Goal: Information Seeking & Learning: Find specific page/section

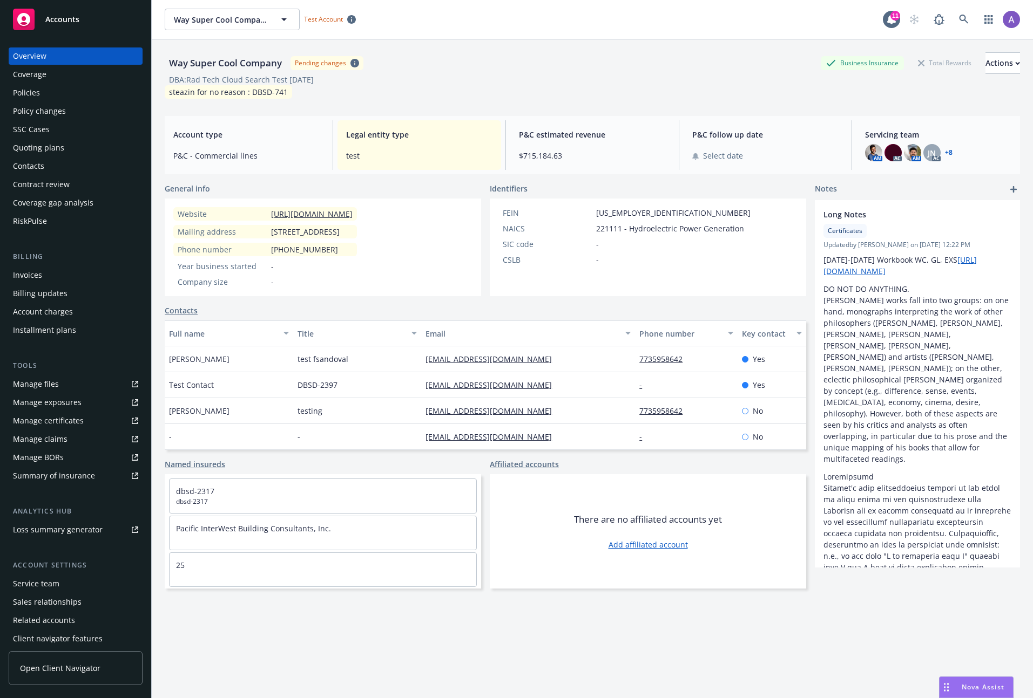
click at [78, 150] on div "Quoting plans" at bounding box center [75, 147] width 125 height 17
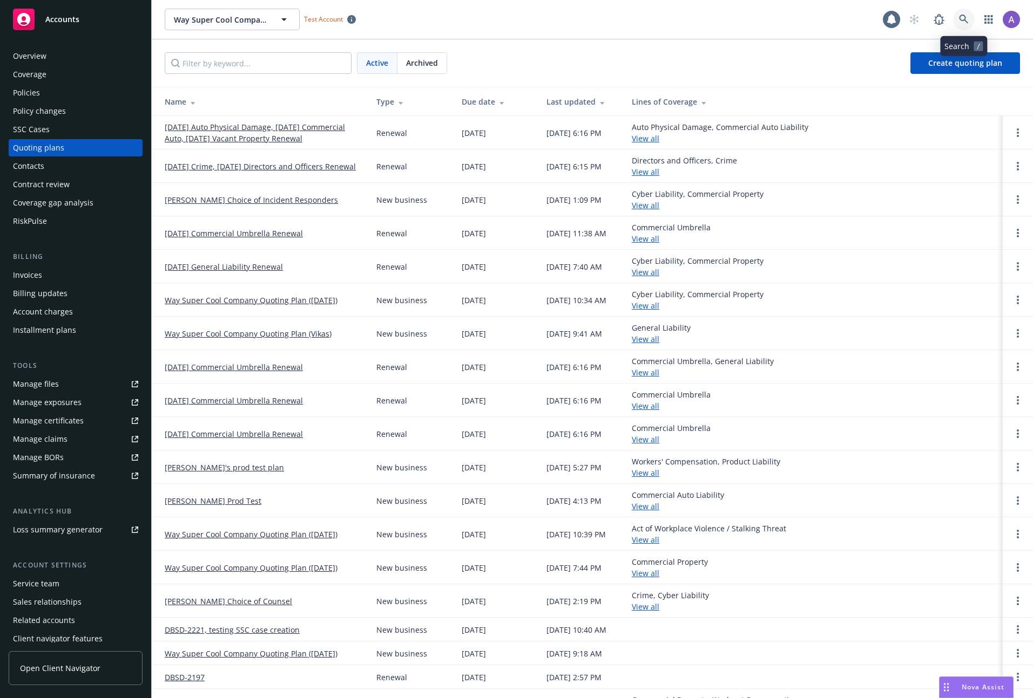
click at [964, 15] on icon at bounding box center [964, 20] width 10 height 10
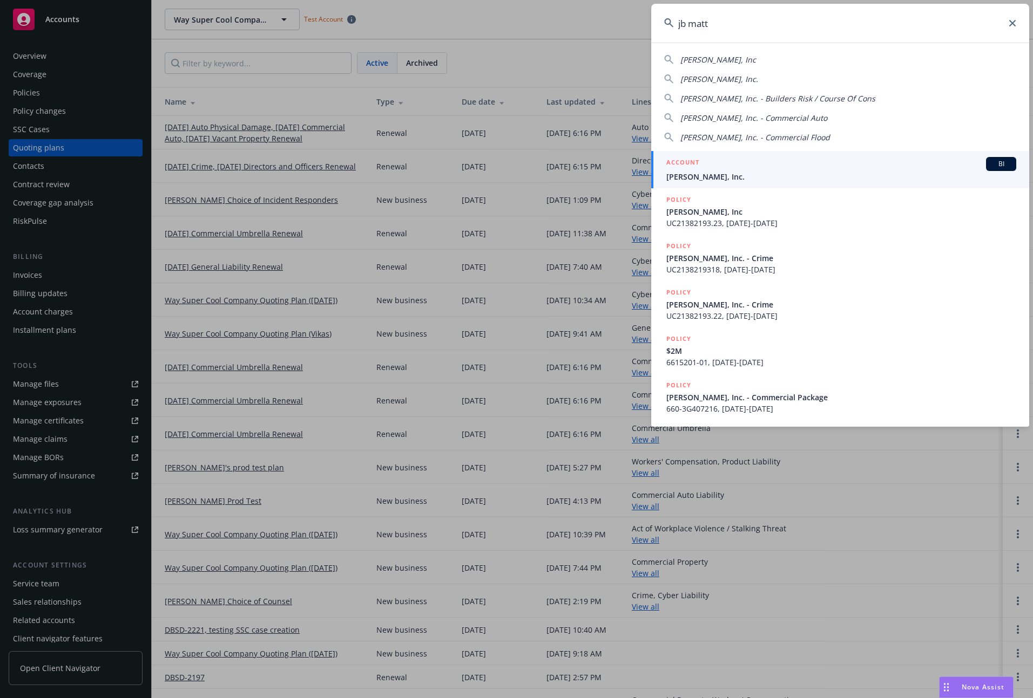
type input "jb matt"
click at [712, 167] on div "ACCOUNT BI" at bounding box center [841, 164] width 350 height 14
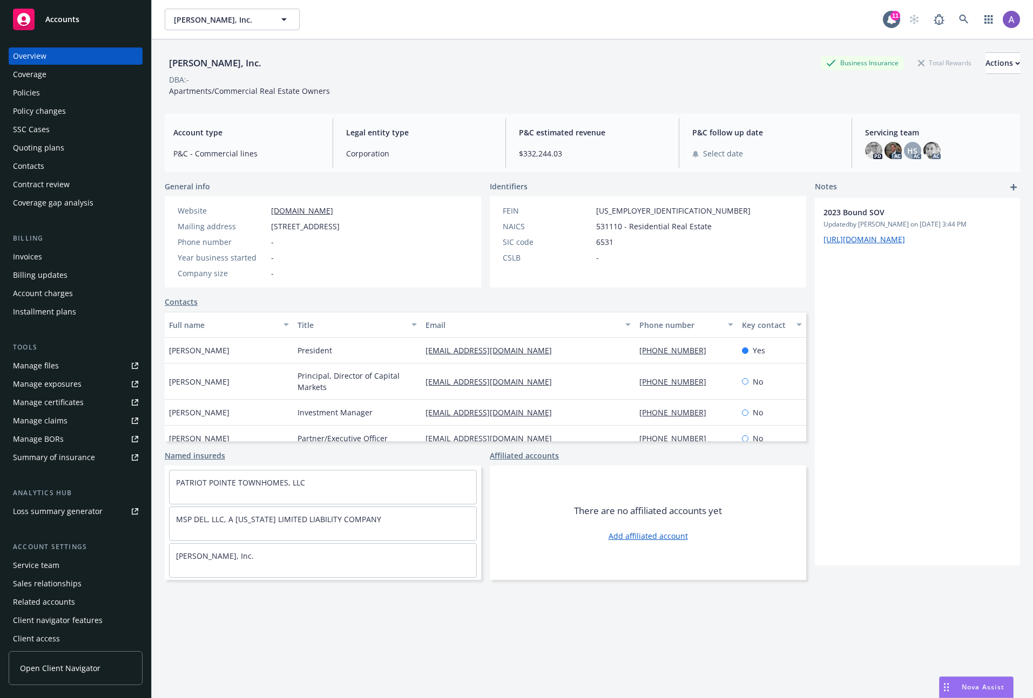
click at [43, 89] on div "Policies" at bounding box center [75, 92] width 125 height 17
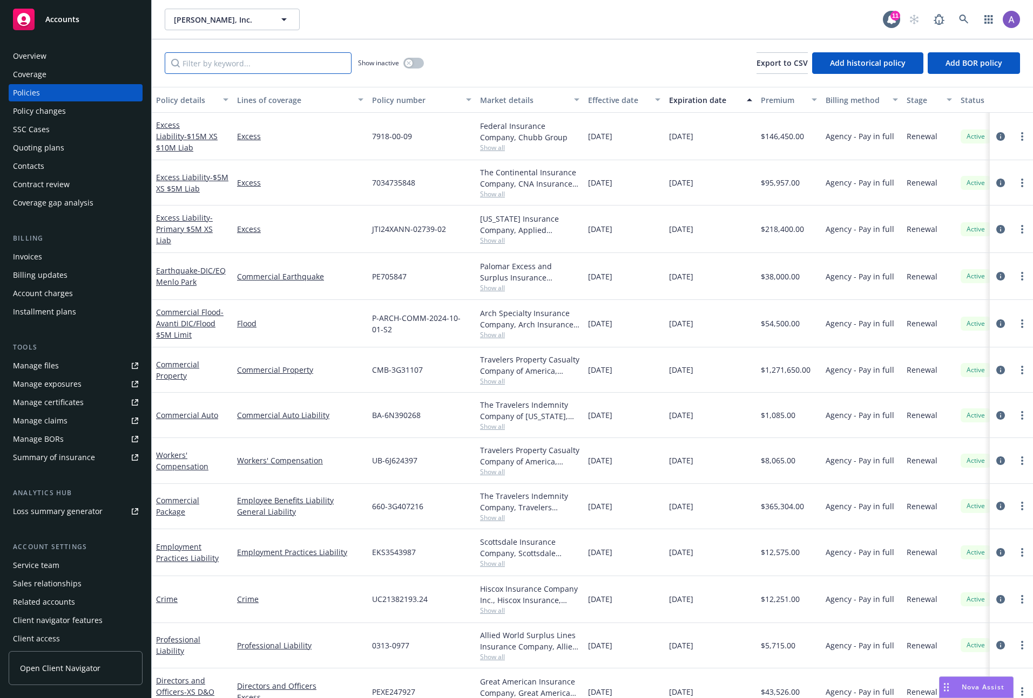
click at [245, 67] on input "Filter by keyword..." at bounding box center [258, 63] width 187 height 22
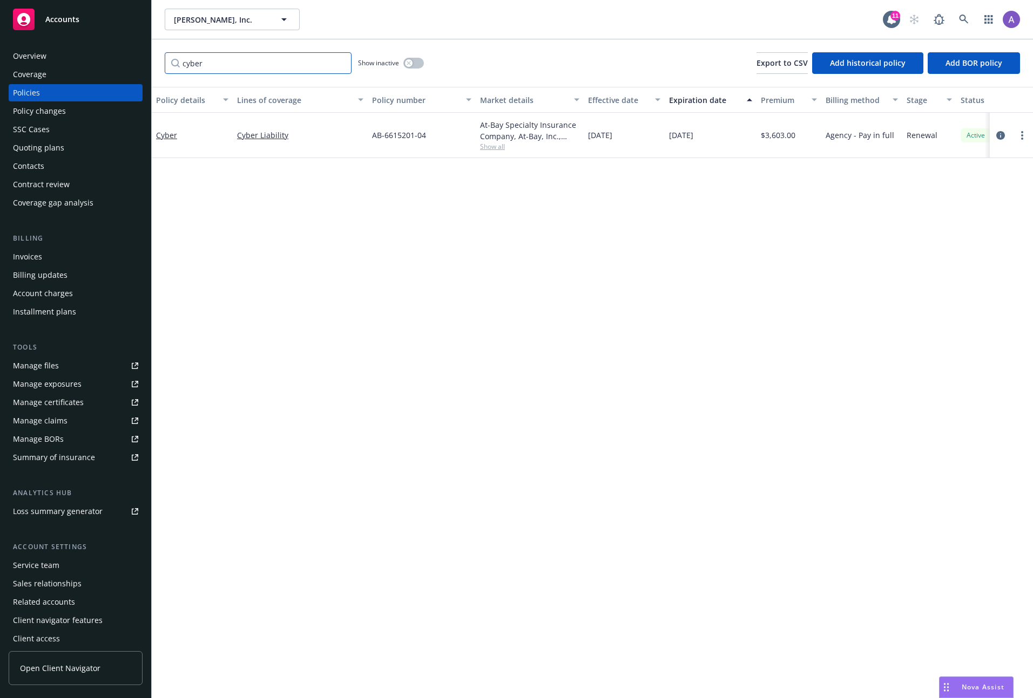
type input "cyber"
click at [1007, 134] on div at bounding box center [1011, 135] width 35 height 13
click at [1003, 134] on icon "circleInformation" at bounding box center [1000, 135] width 9 height 9
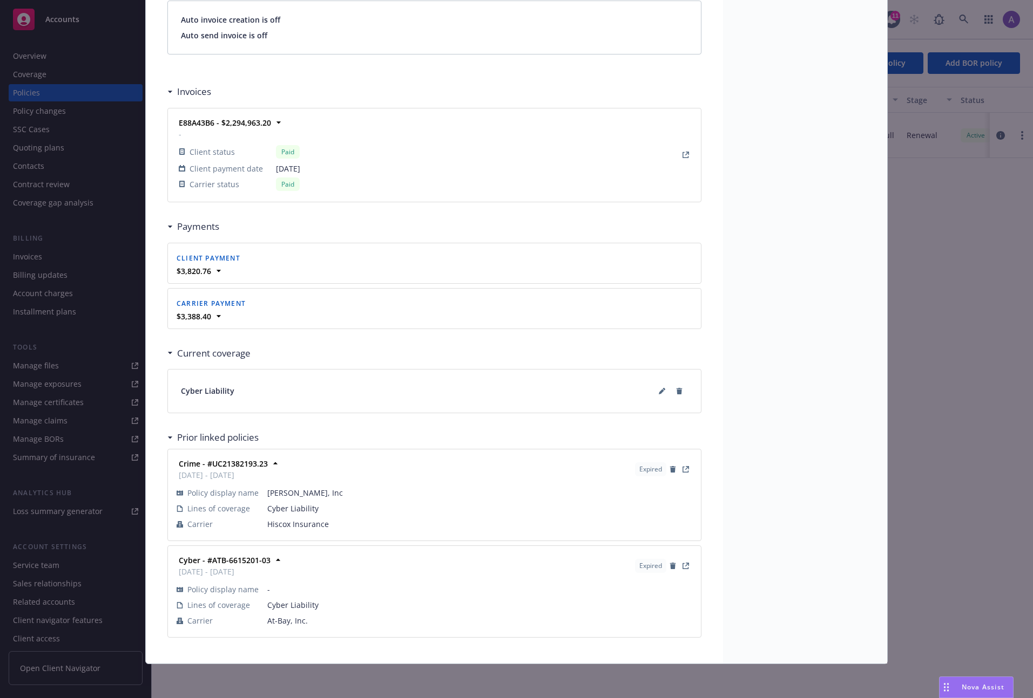
scroll to position [896, 0]
click at [659, 389] on icon at bounding box center [662, 391] width 6 height 6
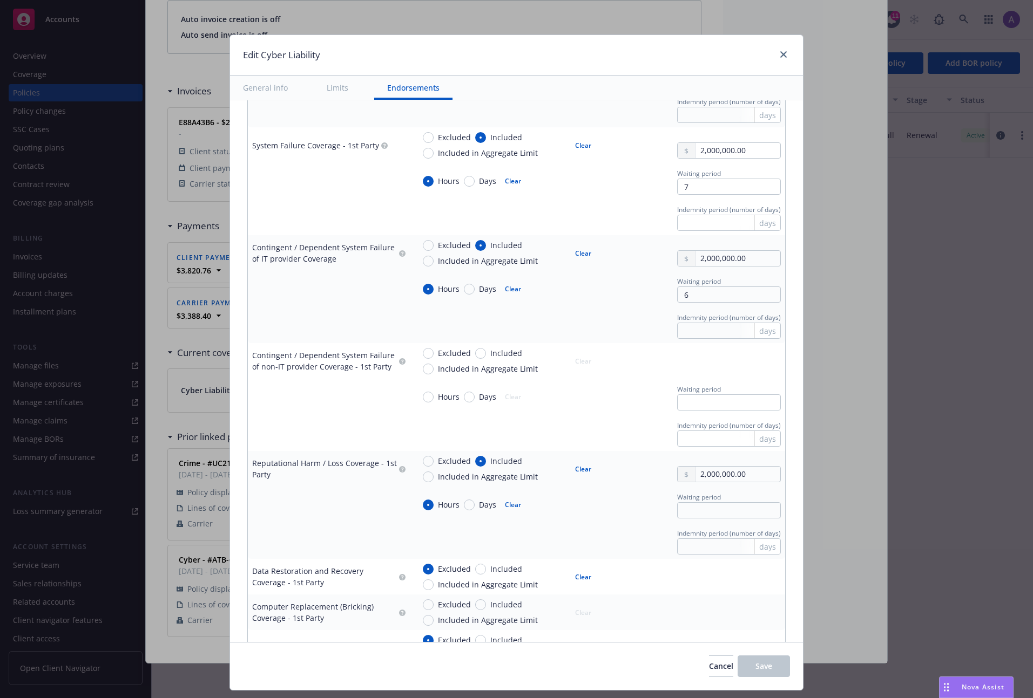
scroll to position [0, 0]
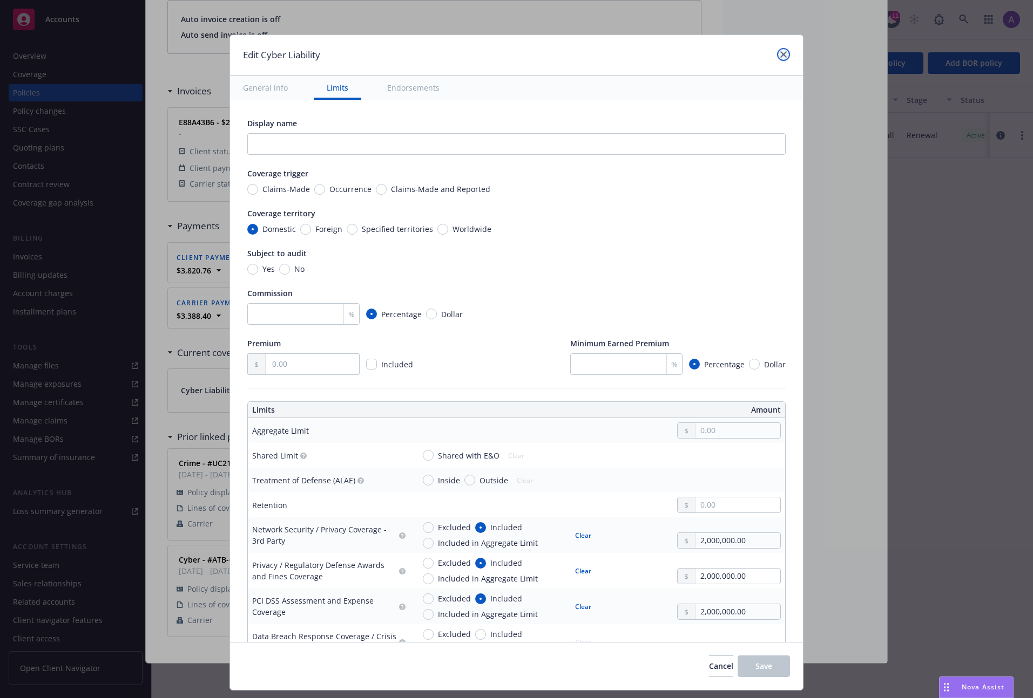
click at [780, 56] on icon "close" at bounding box center [783, 54] width 6 height 6
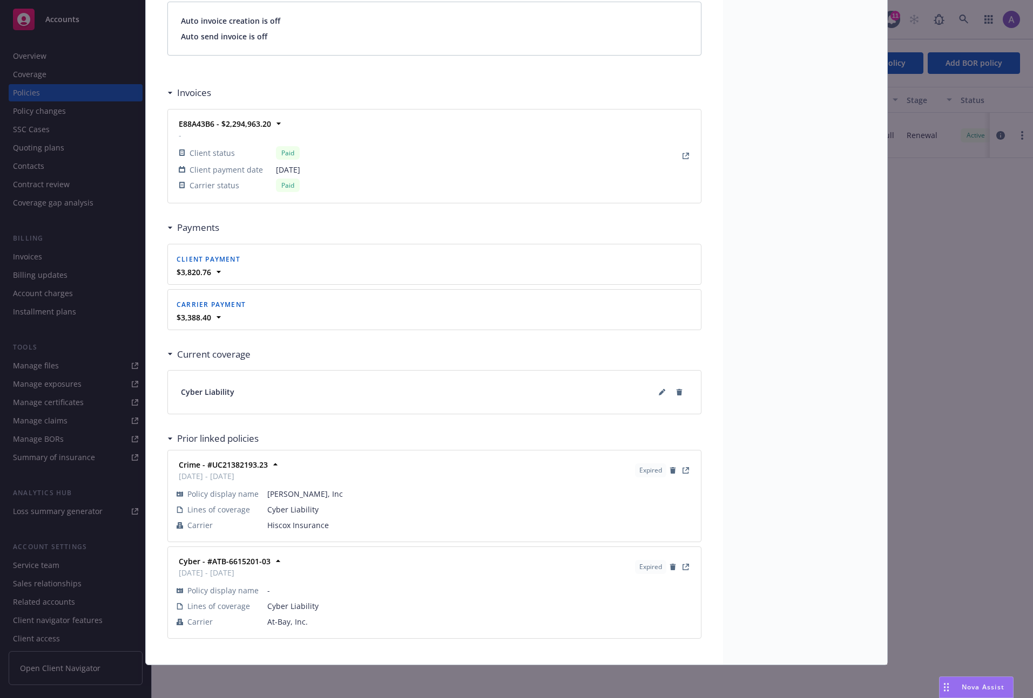
scroll to position [896, 0]
click at [653, 389] on button at bounding box center [661, 390] width 17 height 17
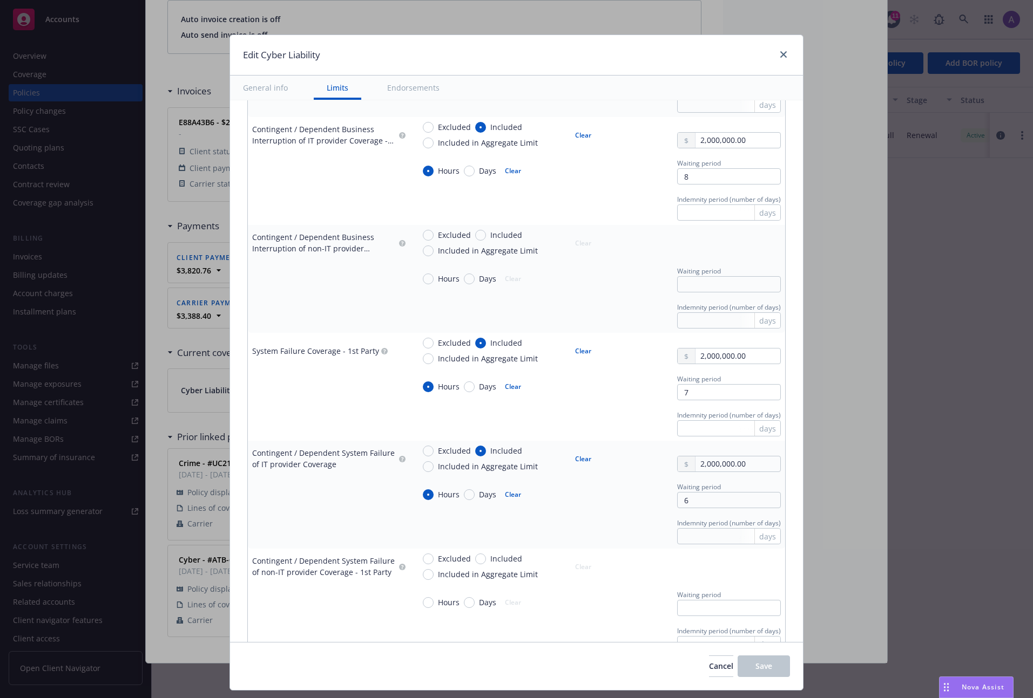
scroll to position [656, 0]
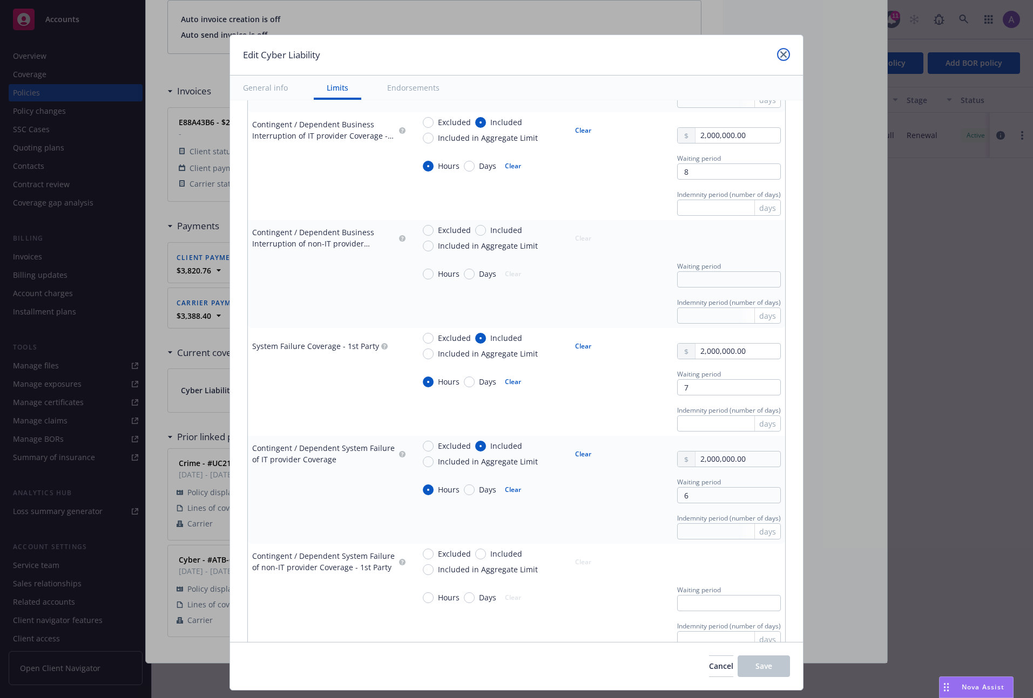
click at [782, 51] on icon "close" at bounding box center [783, 54] width 6 height 6
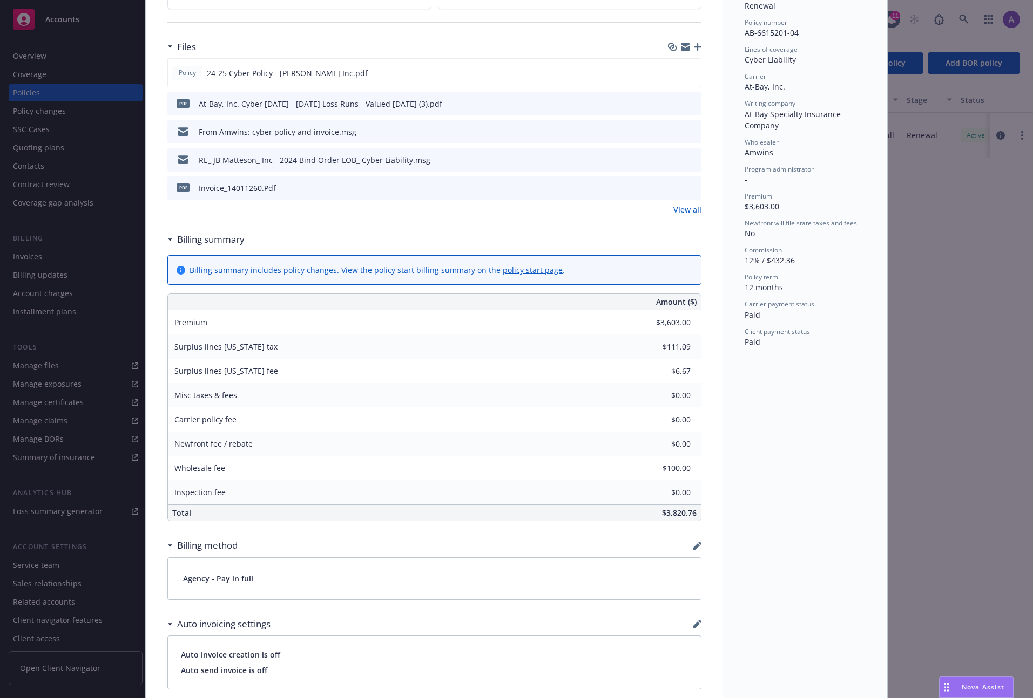
scroll to position [0, 0]
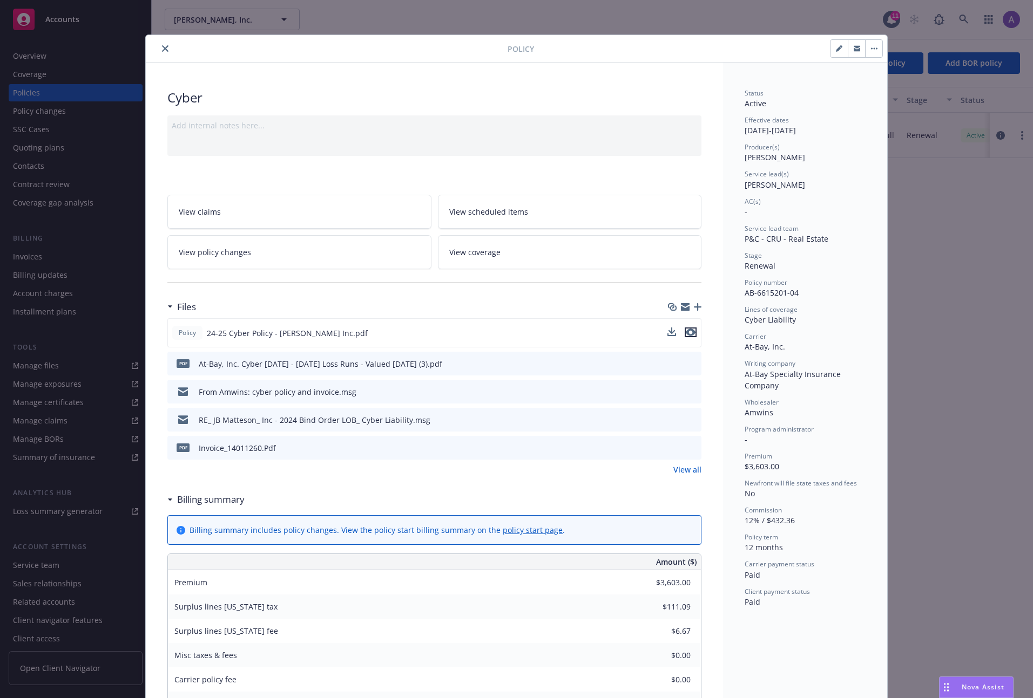
click at [686, 331] on icon "preview file" at bounding box center [691, 333] width 10 height 8
